Goal: Task Accomplishment & Management: Manage account settings

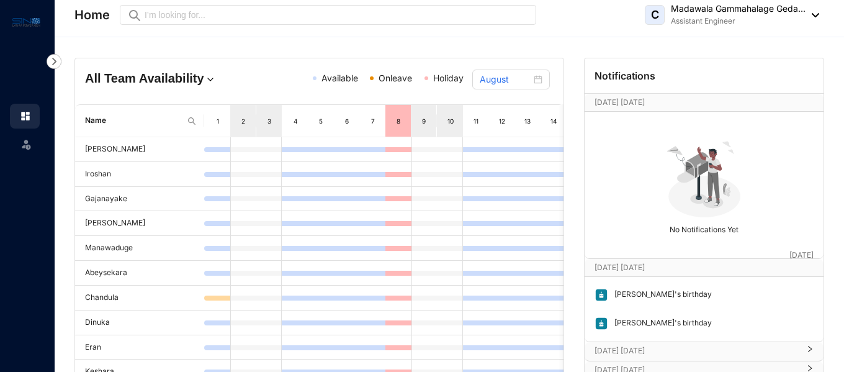
click at [808, 15] on img at bounding box center [812, 15] width 14 height 4
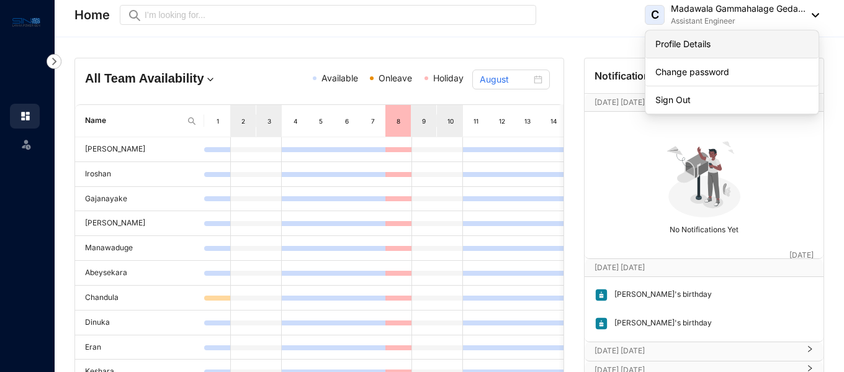
click at [679, 49] on link "Profile Details" at bounding box center [731, 44] width 153 height 12
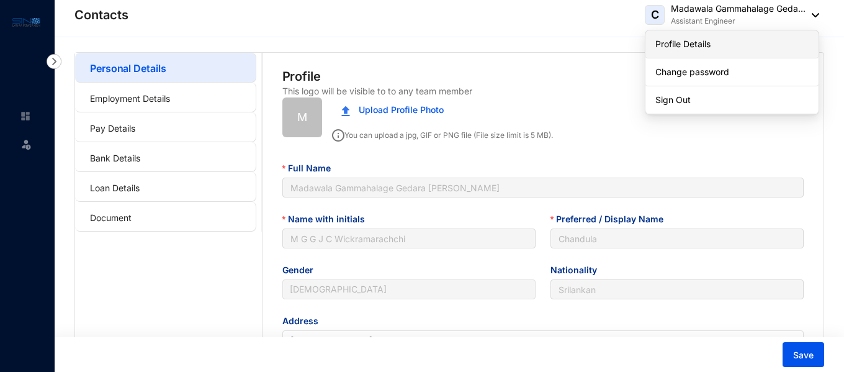
type input "[DATE]"
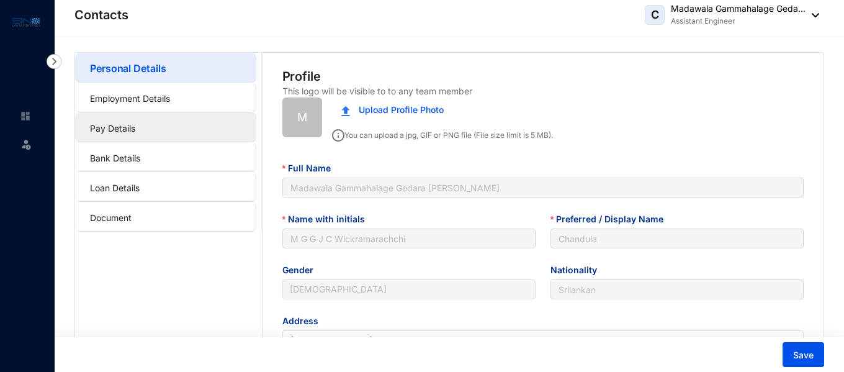
click at [111, 129] on link "Pay Details" at bounding box center [112, 128] width 45 height 11
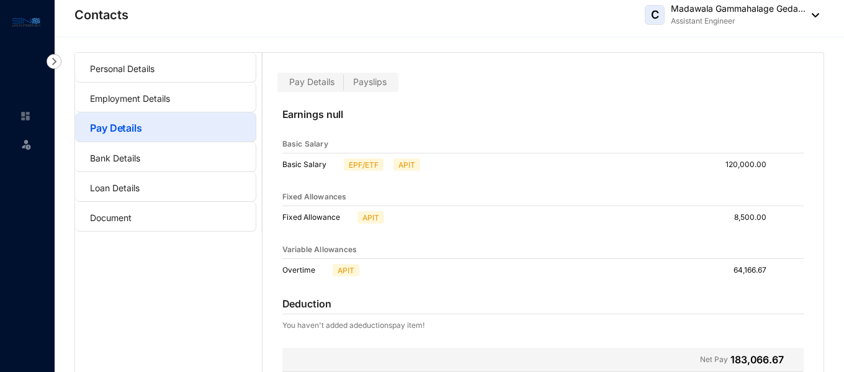
click at [350, 78] on label "Payslips" at bounding box center [370, 82] width 52 height 14
click at [344, 85] on input "Payslips" at bounding box center [344, 85] width 0 height 0
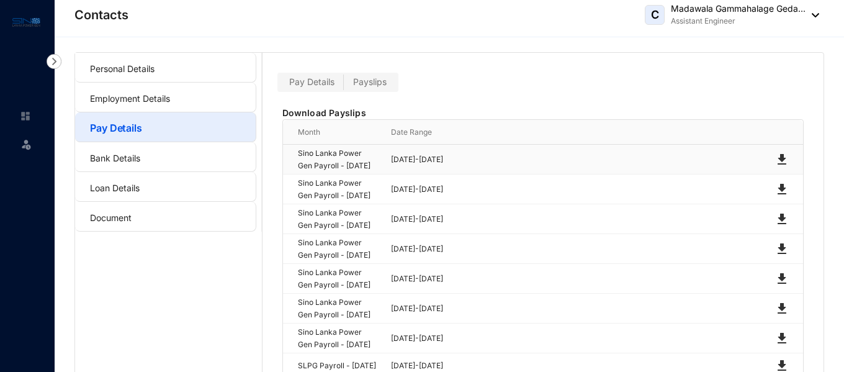
click at [782, 167] on img at bounding box center [781, 159] width 15 height 15
click at [328, 84] on span "Pay Details" at bounding box center [311, 81] width 45 height 11
click at [280, 85] on input "Pay Details" at bounding box center [280, 85] width 0 height 0
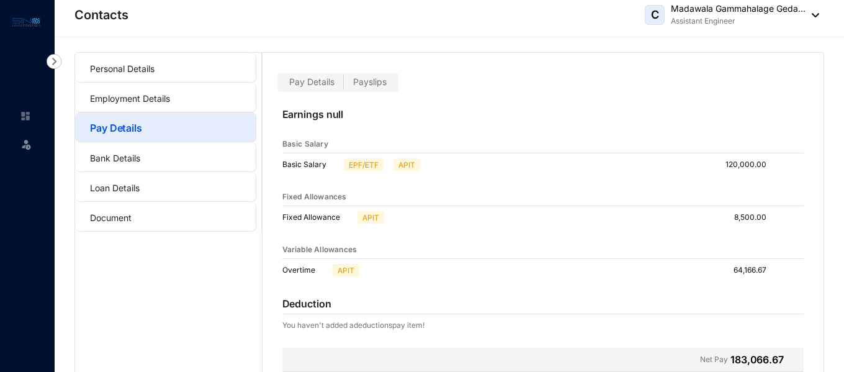
click at [379, 81] on span "Payslips" at bounding box center [370, 81] width 34 height 11
click at [344, 85] on input "Payslips" at bounding box center [344, 85] width 0 height 0
